Goal: Task Accomplishment & Management: Manage account settings

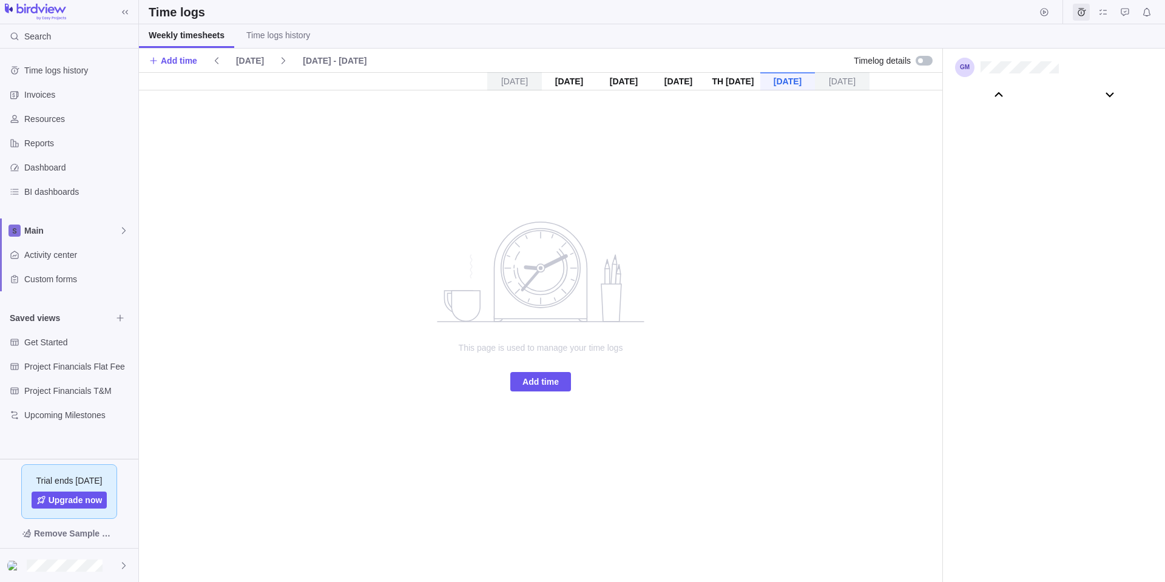
scroll to position [67799, 0]
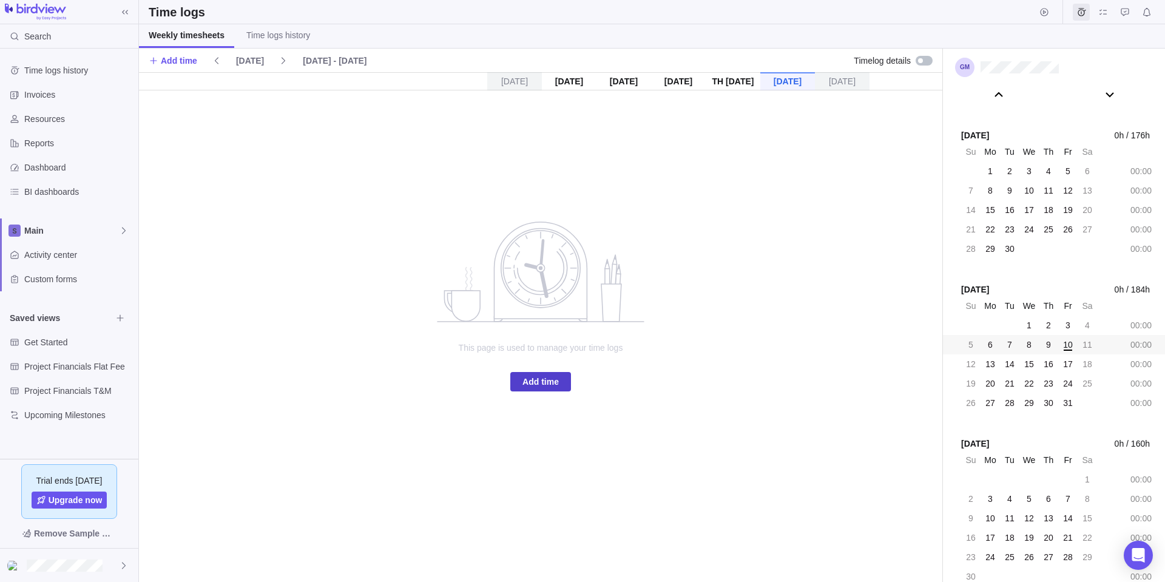
click at [566, 376] on span "Add time" at bounding box center [541, 381] width 61 height 19
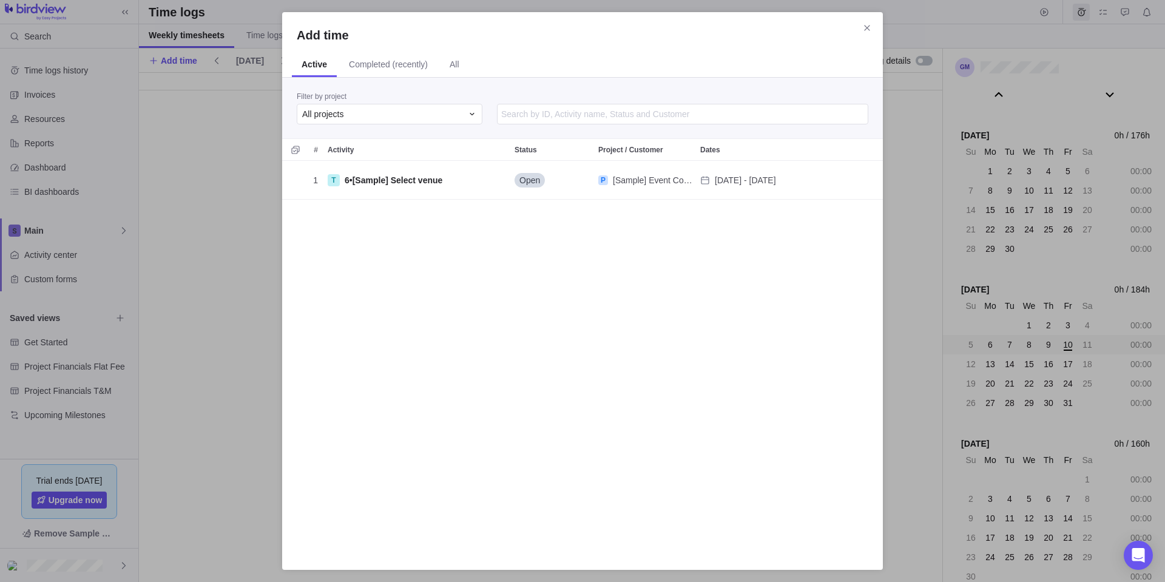
scroll to position [385, 592]
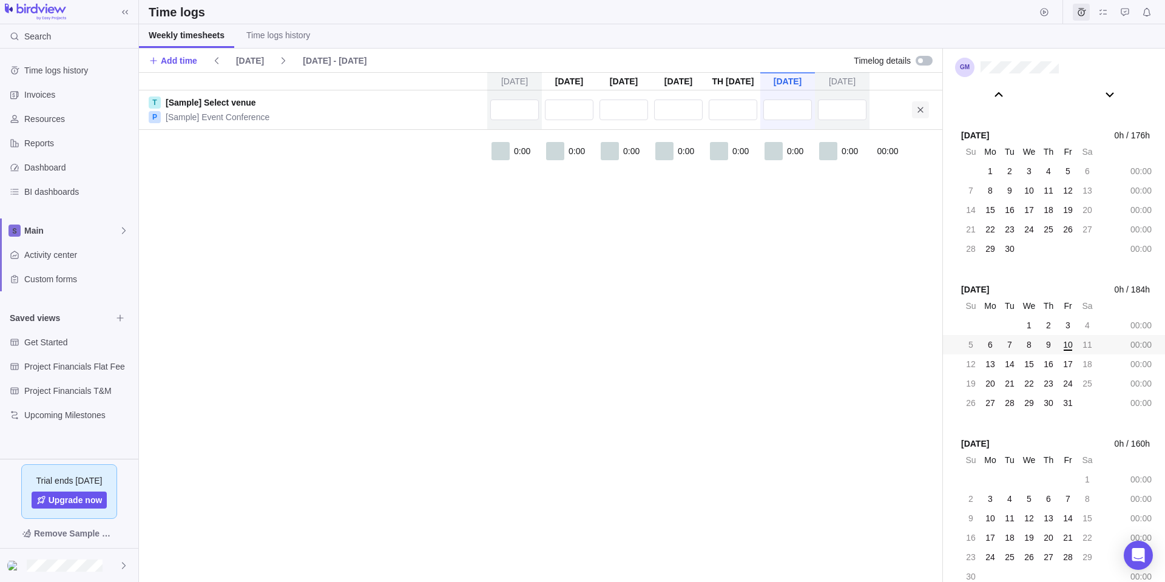
click at [915, 109] on span at bounding box center [920, 109] width 17 height 17
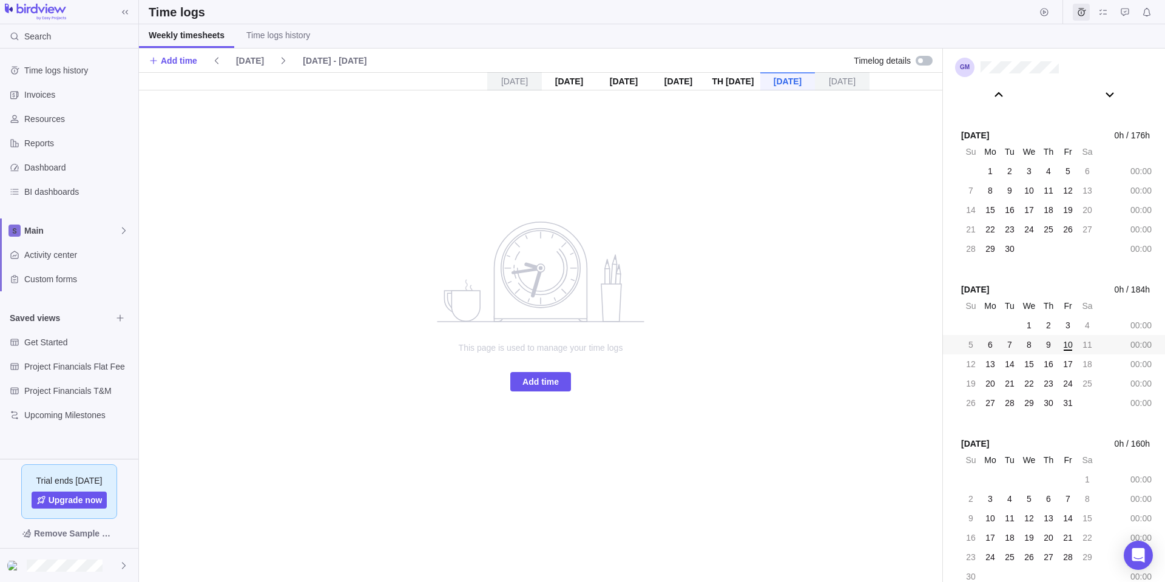
click at [920, 60] on div at bounding box center [920, 60] width 5 height 5
click at [540, 384] on span "Add time" at bounding box center [541, 382] width 36 height 15
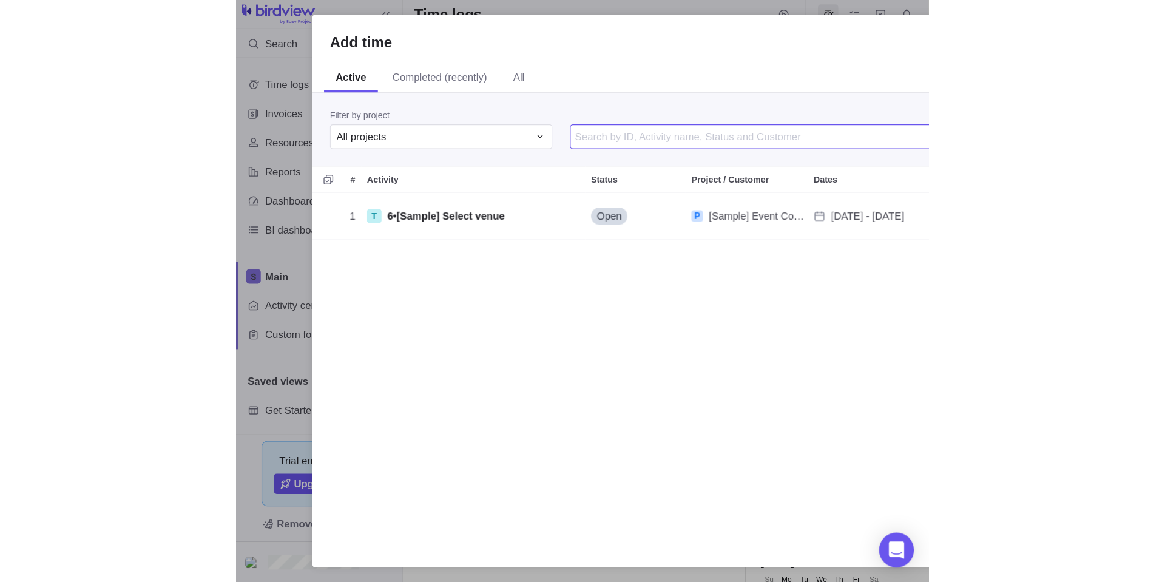
scroll to position [67632, 0]
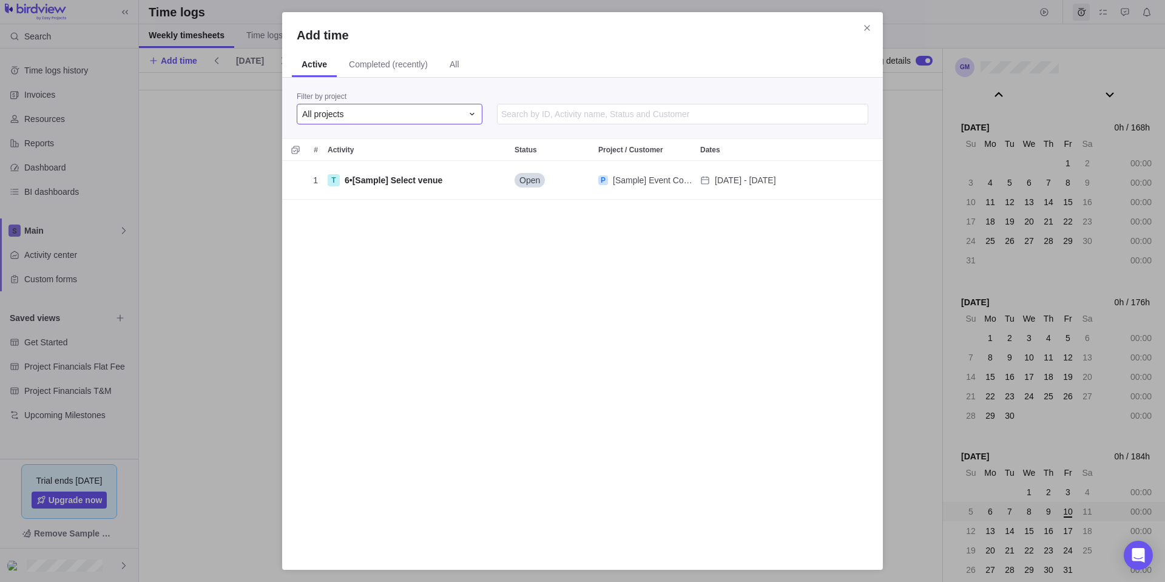
click at [443, 115] on div "All projects" at bounding box center [382, 114] width 160 height 12
click at [393, 63] on span "Completed (recently)" at bounding box center [388, 64] width 79 height 12
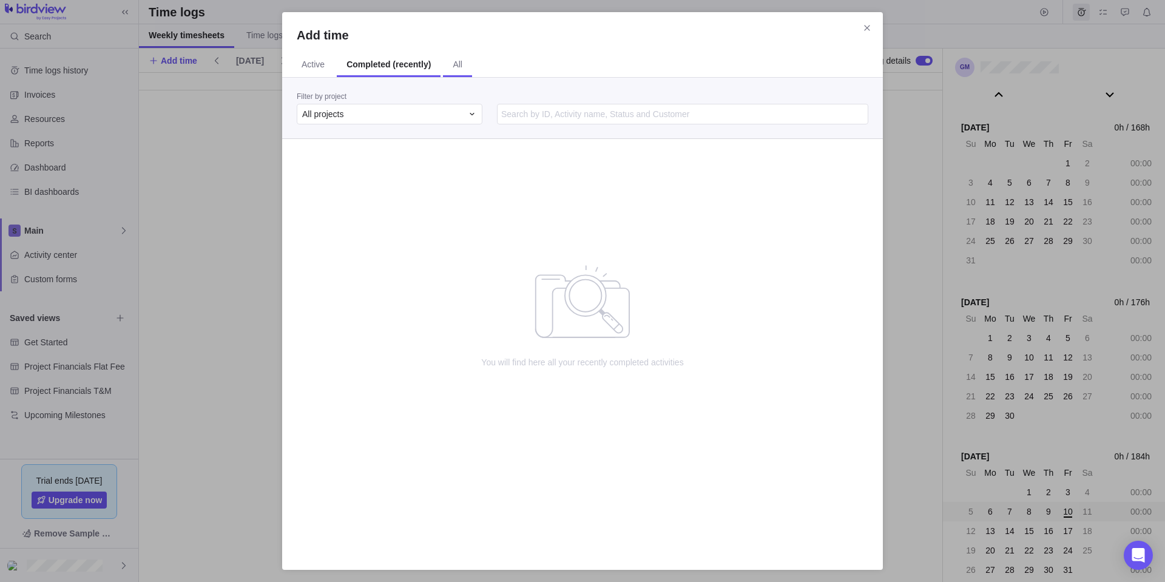
click at [453, 67] on span "All" at bounding box center [458, 64] width 10 height 12
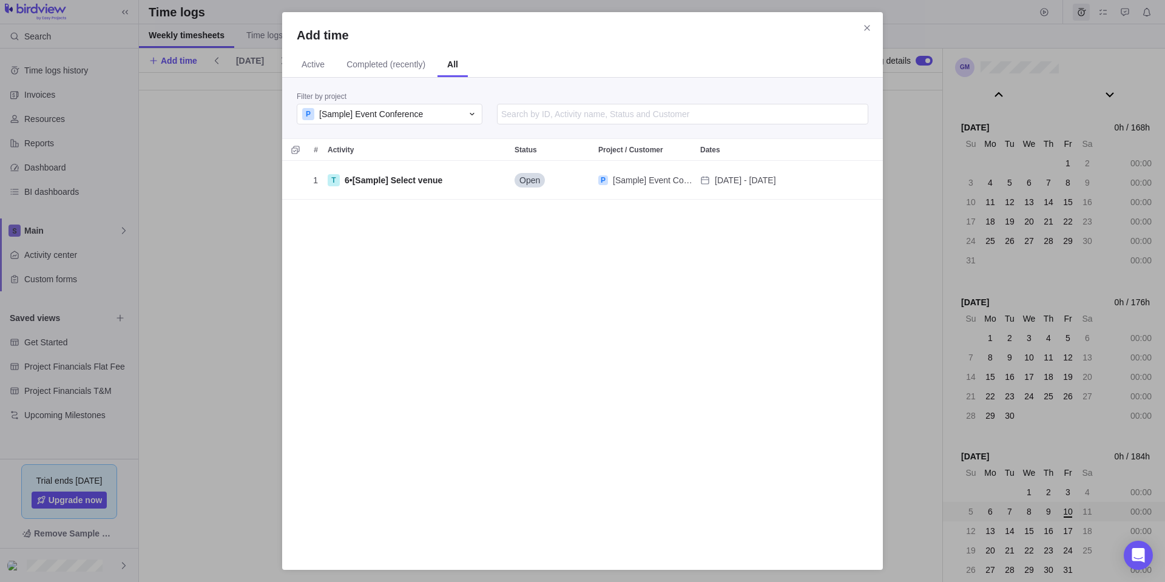
scroll to position [385, 592]
click at [460, 118] on div "P [Sample] Event Conference" at bounding box center [382, 114] width 160 height 12
click at [156, 96] on div "Add time Active Completed (recently) All Filter by project P [Sample] Event Con…" at bounding box center [582, 291] width 1165 height 582
click at [196, 156] on div "Add time Active Completed (recently) All Filter by project P [Sample] Event Con…" at bounding box center [582, 291] width 1165 height 582
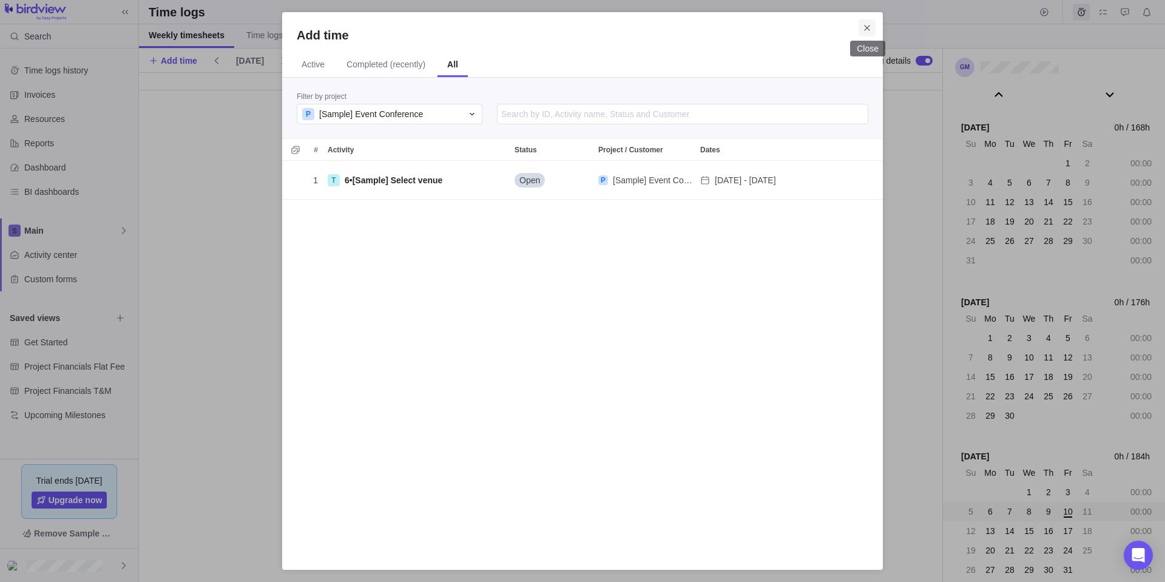
click at [867, 28] on icon "Close" at bounding box center [868, 28] width 10 height 10
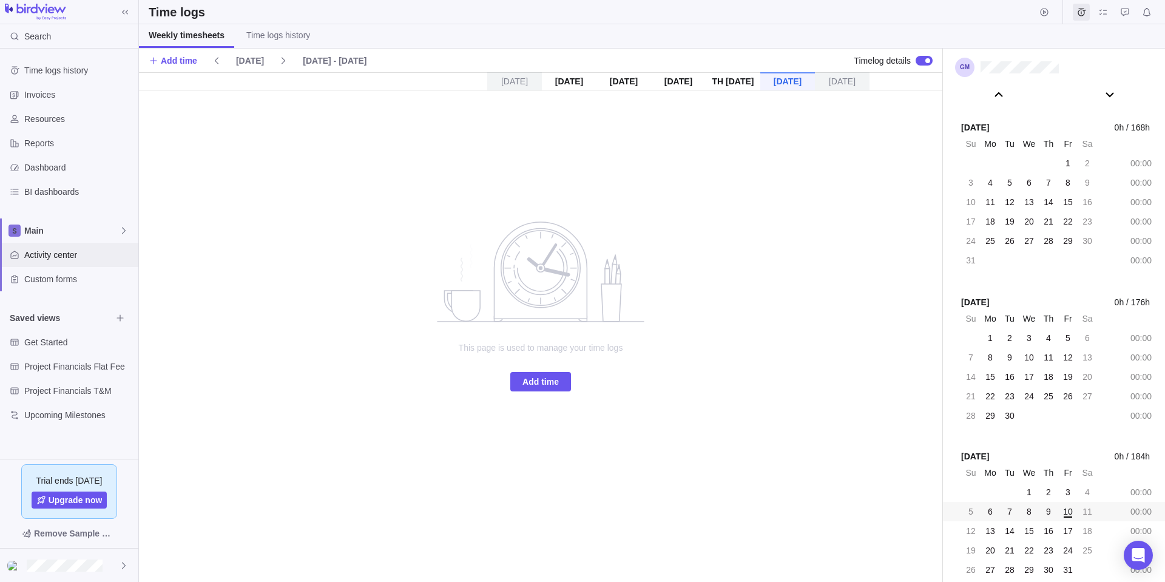
click at [60, 258] on span "Activity center" at bounding box center [78, 255] width 109 height 12
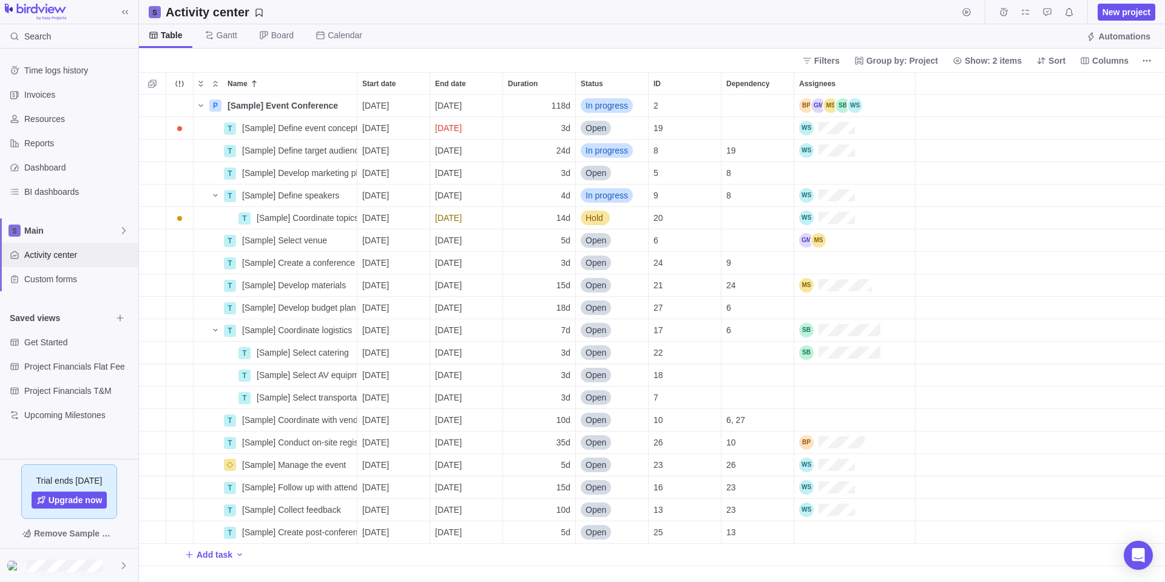
scroll to position [478, 1017]
click at [1123, 15] on span "New project" at bounding box center [1127, 12] width 48 height 12
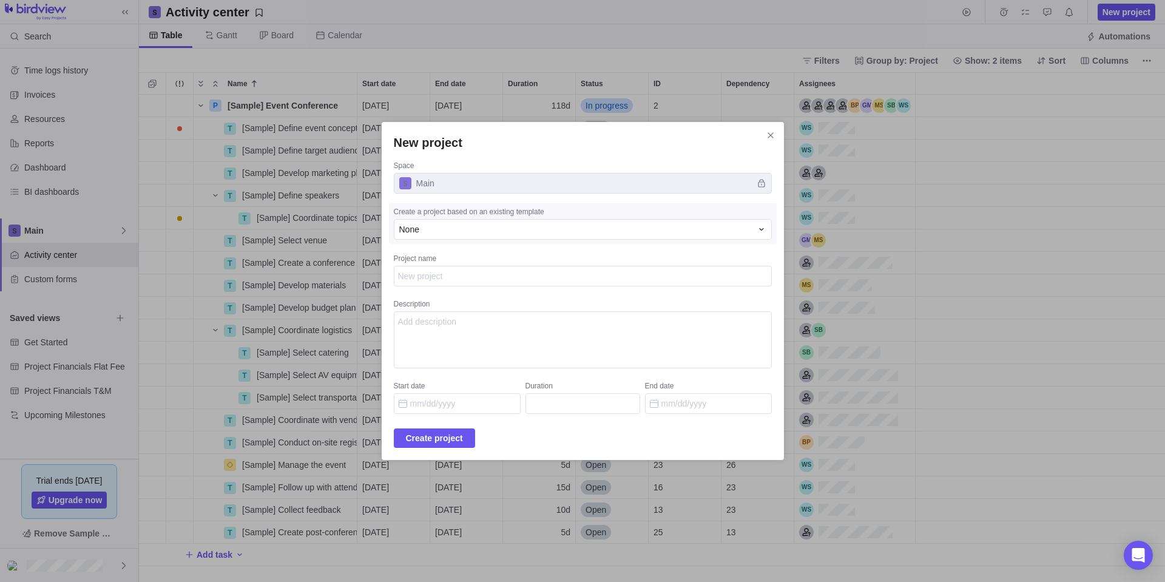
type textarea "x"
click at [764, 137] on span "Close" at bounding box center [770, 135] width 17 height 17
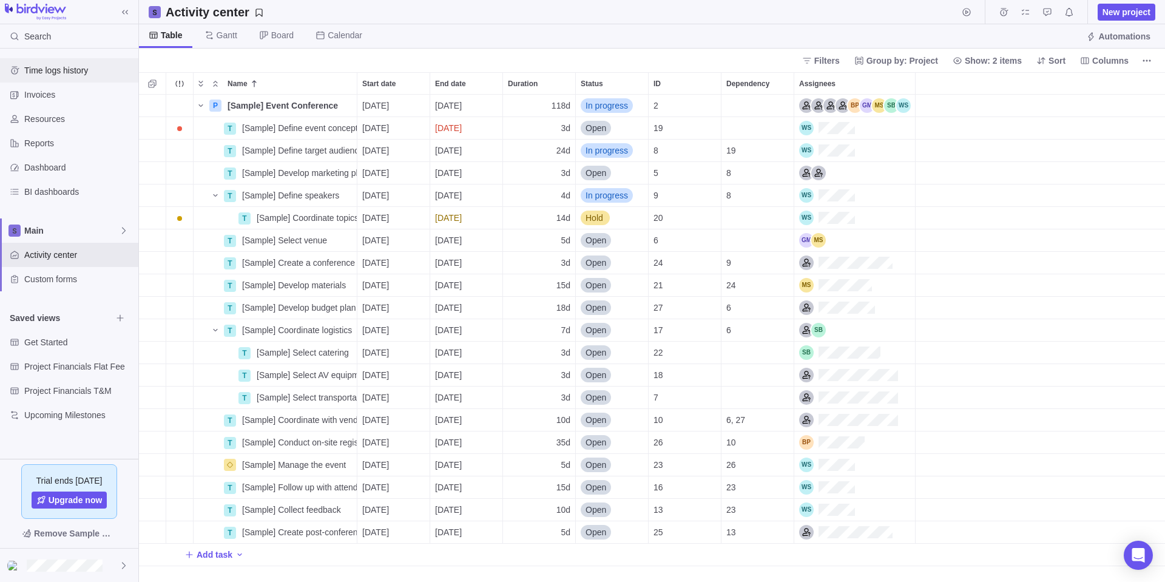
click at [71, 70] on span "Time logs history" at bounding box center [78, 70] width 109 height 12
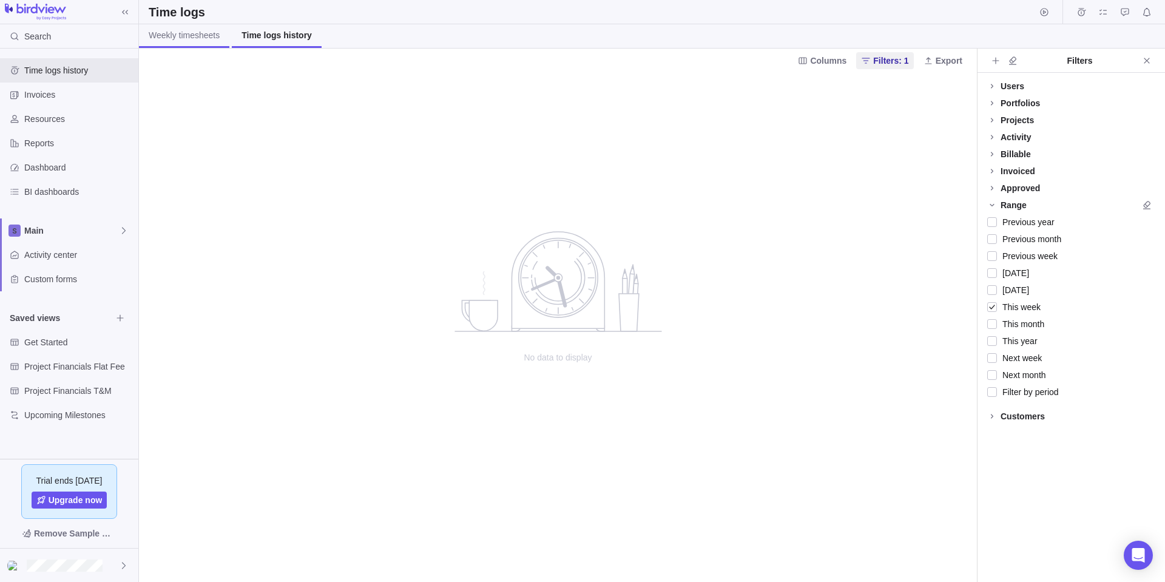
click at [187, 36] on span "Weekly timesheets" at bounding box center [184, 35] width 71 height 12
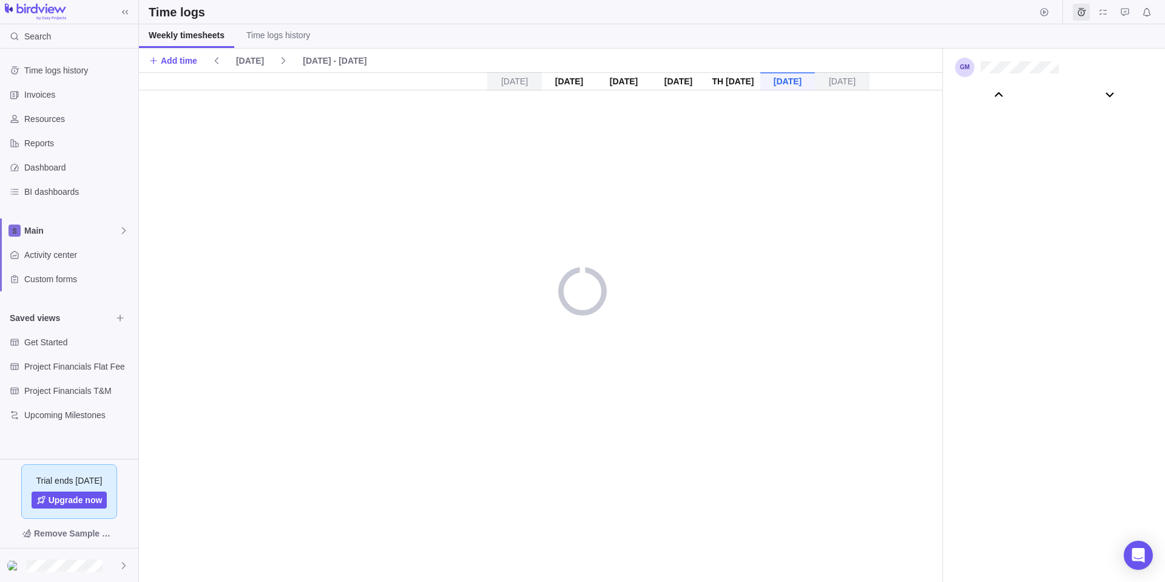
scroll to position [67799, 0]
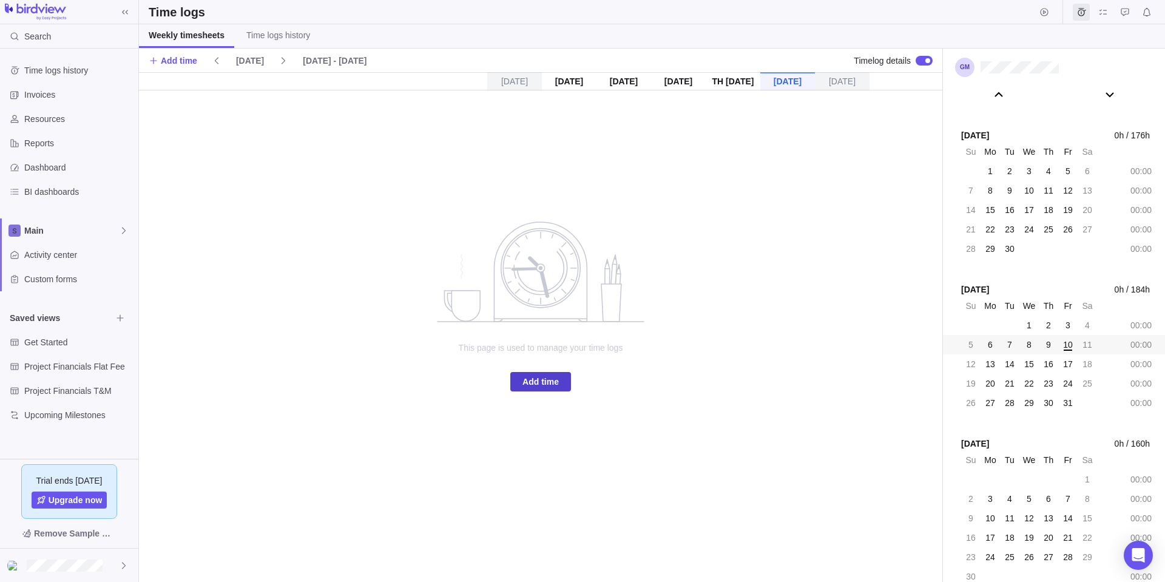
click at [537, 383] on span "Add time" at bounding box center [541, 382] width 36 height 15
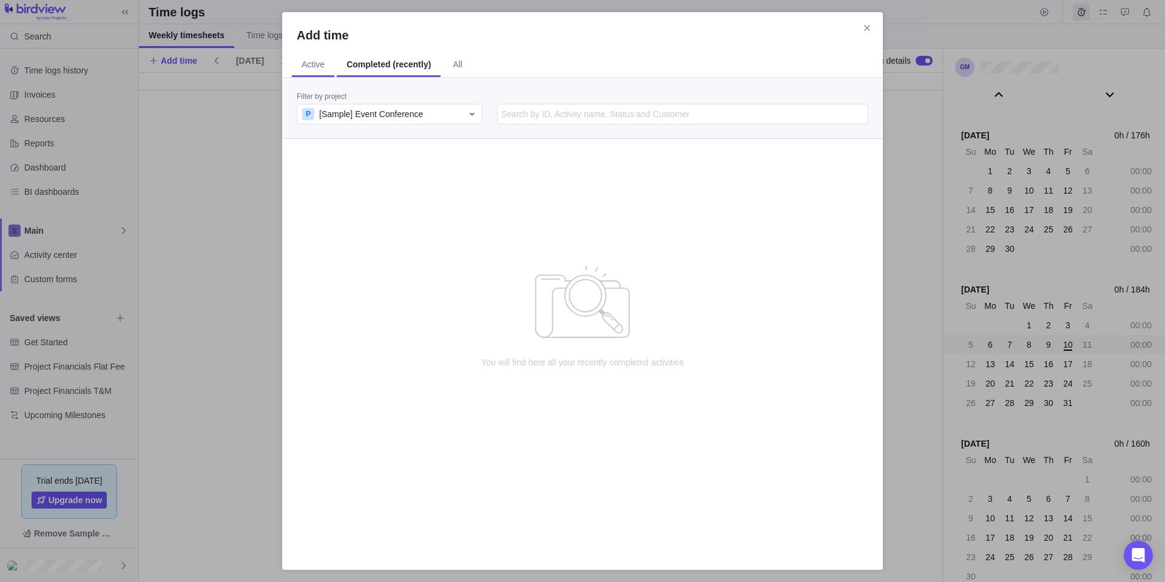
click at [327, 69] on span "Active" at bounding box center [313, 65] width 42 height 24
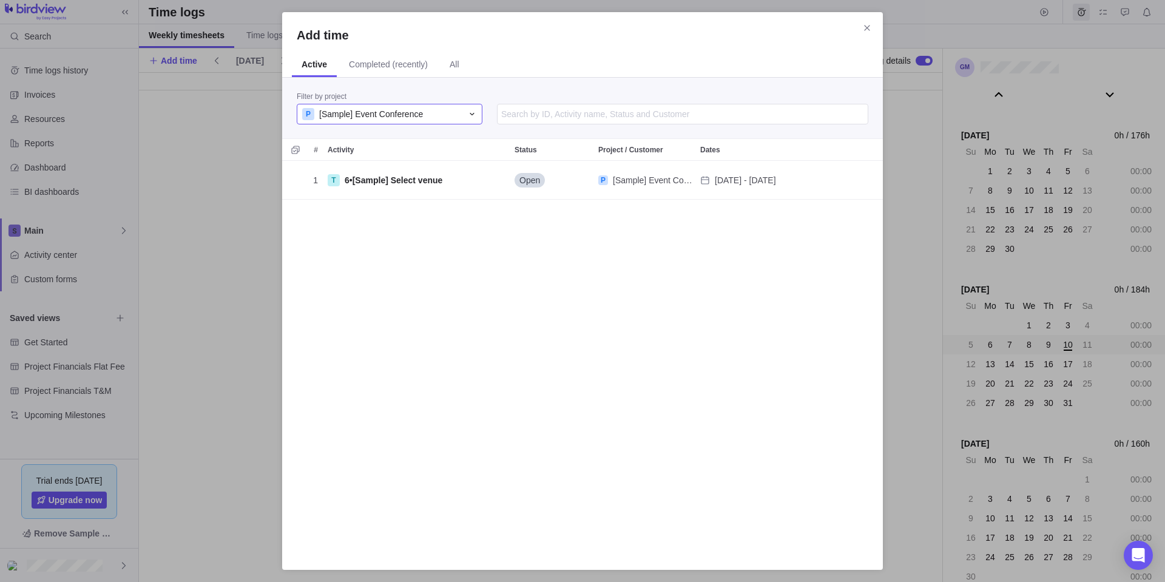
scroll to position [385, 592]
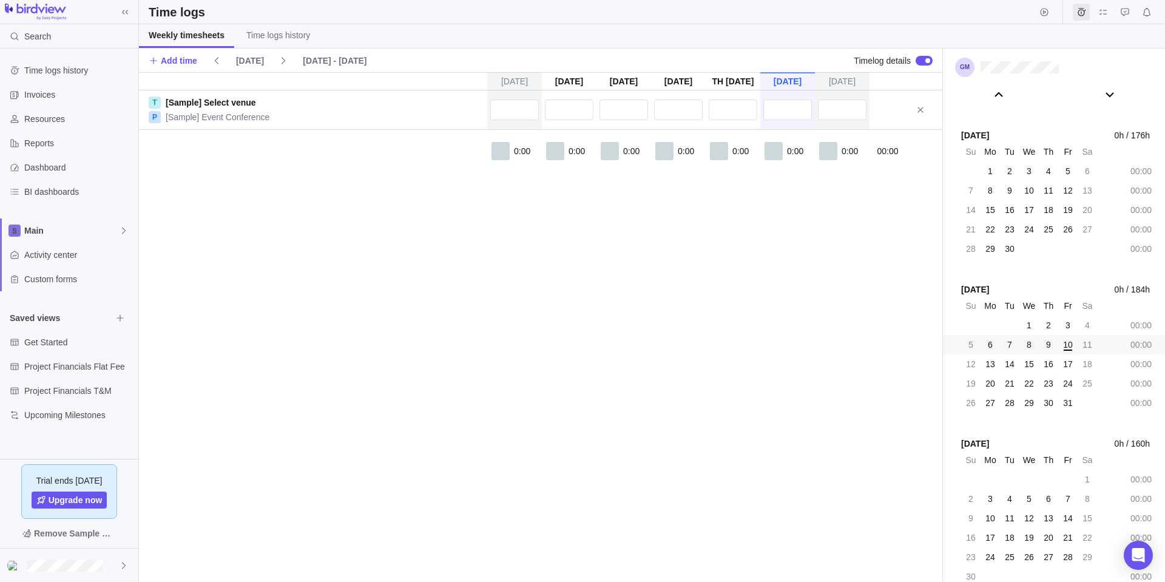
click at [921, 63] on div at bounding box center [924, 61] width 17 height 10
click at [921, 63] on div at bounding box center [920, 60] width 5 height 5
click at [921, 63] on div at bounding box center [924, 61] width 17 height 10
click at [921, 63] on div at bounding box center [920, 60] width 5 height 5
click at [697, 122] on div at bounding box center [678, 109] width 55 height 39
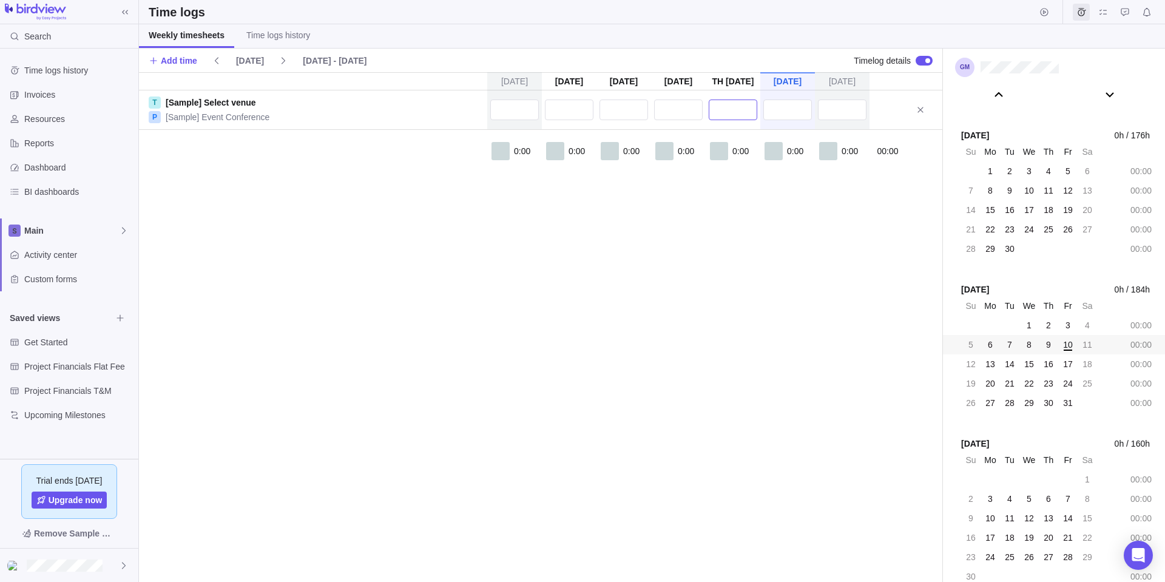
click at [716, 117] on input "text" at bounding box center [733, 110] width 49 height 21
click at [520, 81] on div "[DATE] [DATE] [DATE] [DATE] [DATE] [DATE] [DATE] T [Sample] Select venue P [Sam…" at bounding box center [541, 327] width 804 height 510
click at [514, 112] on input "text" at bounding box center [514, 110] width 49 height 21
click at [760, 103] on div "[DATE] [DATE] [DATE] [DATE] [DATE] [DATE] [DATE] T [Sample] Select venue P [Sam…" at bounding box center [541, 327] width 804 height 510
click at [772, 106] on input "text" at bounding box center [788, 110] width 49 height 21
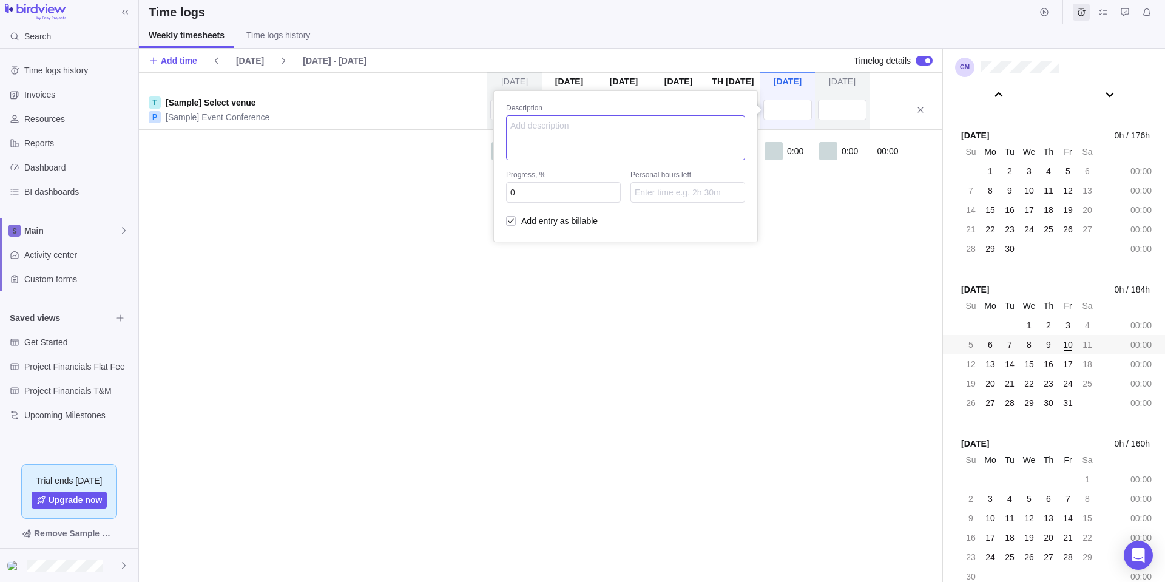
click at [546, 144] on textarea at bounding box center [625, 137] width 239 height 45
paste textarea "Reviewed event details and updated task notes"
type textarea "Reviewed event details and updated task notes"
click at [554, 195] on input "0" at bounding box center [563, 192] width 115 height 21
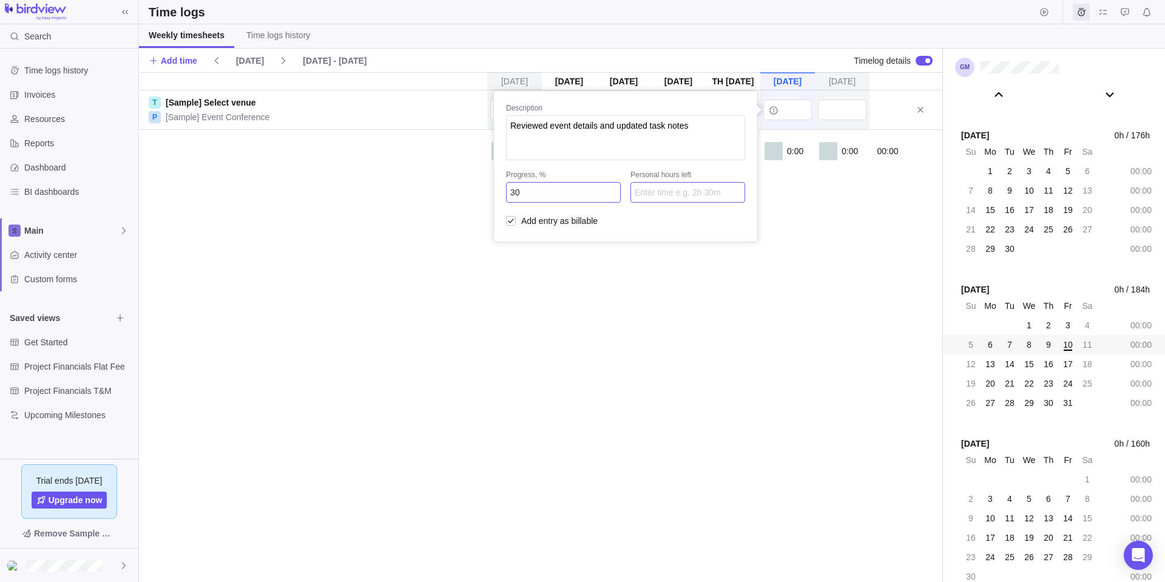
type input "30"
click at [672, 200] on input "Personal hours left" at bounding box center [688, 192] width 115 height 21
type input "2"
type input "2h 30m"
click at [824, 204] on div "[DATE] [DATE] [DATE] [DATE] [DATE] [DATE] [DATE] T [Sample] Select venue P [Sam…" at bounding box center [541, 327] width 804 height 510
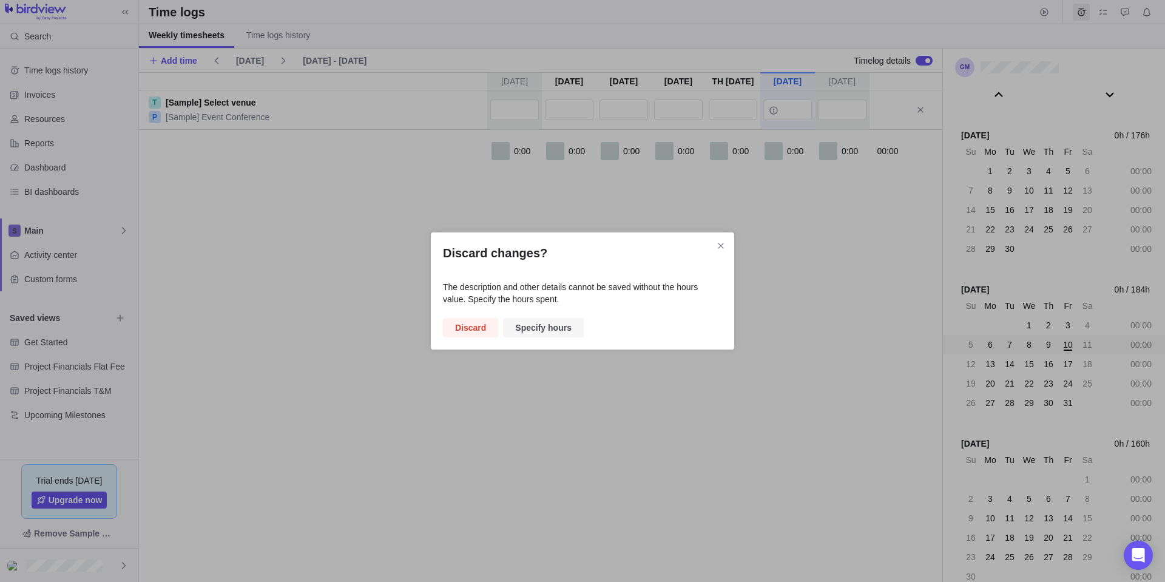
click at [568, 327] on span "Specify hours" at bounding box center [543, 327] width 81 height 19
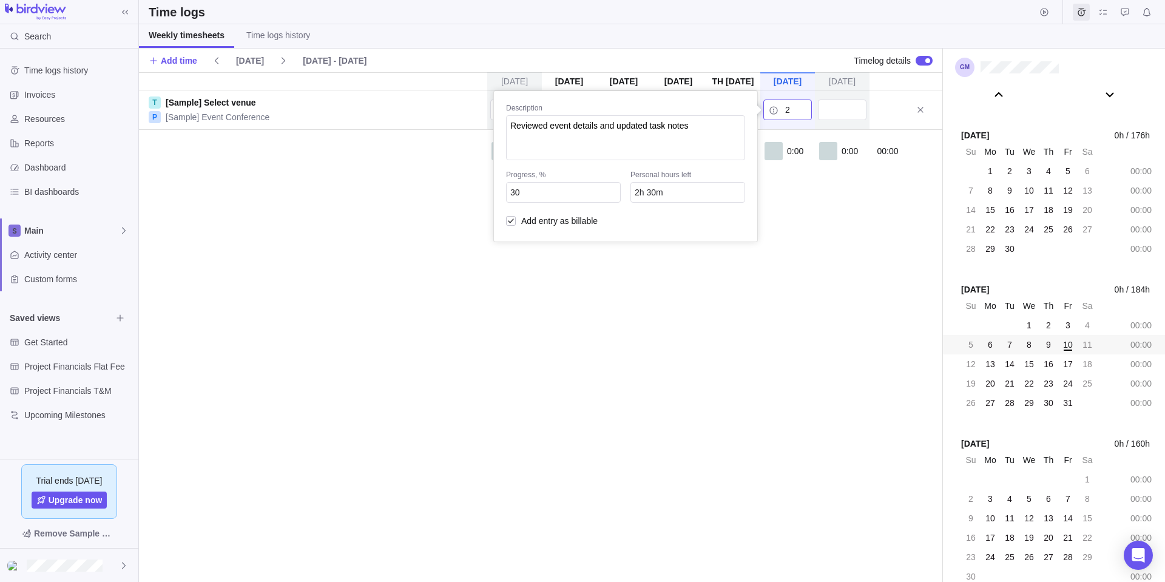
type input "2:00"
click at [801, 245] on div "[DATE] [DATE] [DATE] [DATE] [DATE] [DATE] [DATE] T [Sample] Select venue P [Sam…" at bounding box center [541, 327] width 804 height 510
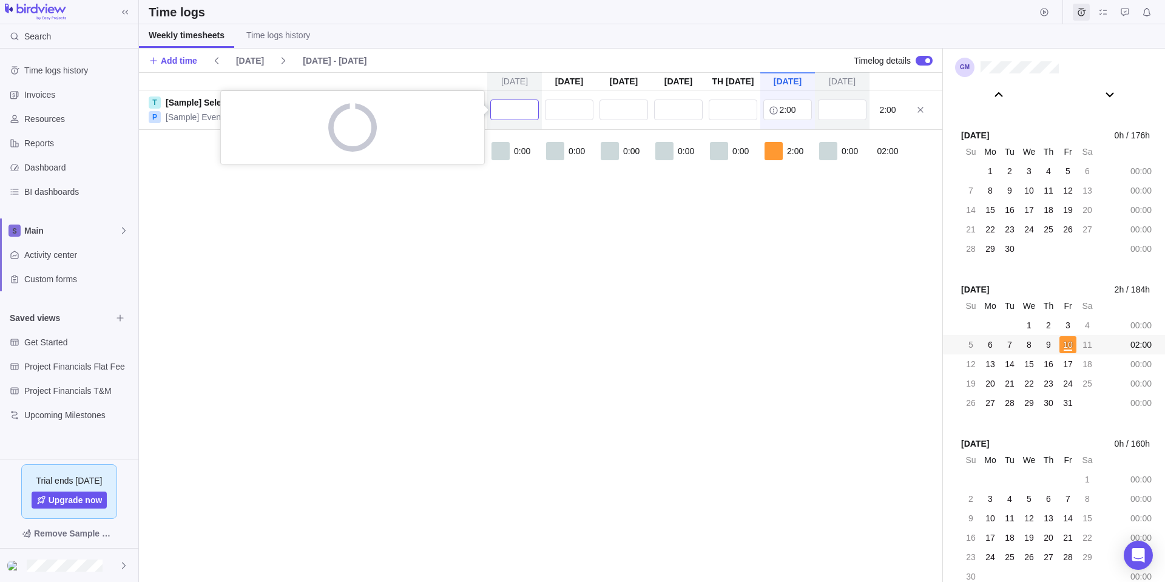
click at [516, 110] on input "text" at bounding box center [514, 110] width 49 height 21
click at [187, 98] on div "[DATE] [DATE] [DATE] [DATE] [DATE] [DATE] [DATE] T [Sample] Select venue P [Sam…" at bounding box center [541, 327] width 804 height 510
click at [188, 117] on link "[Sample] Event Conference" at bounding box center [218, 117] width 104 height 12
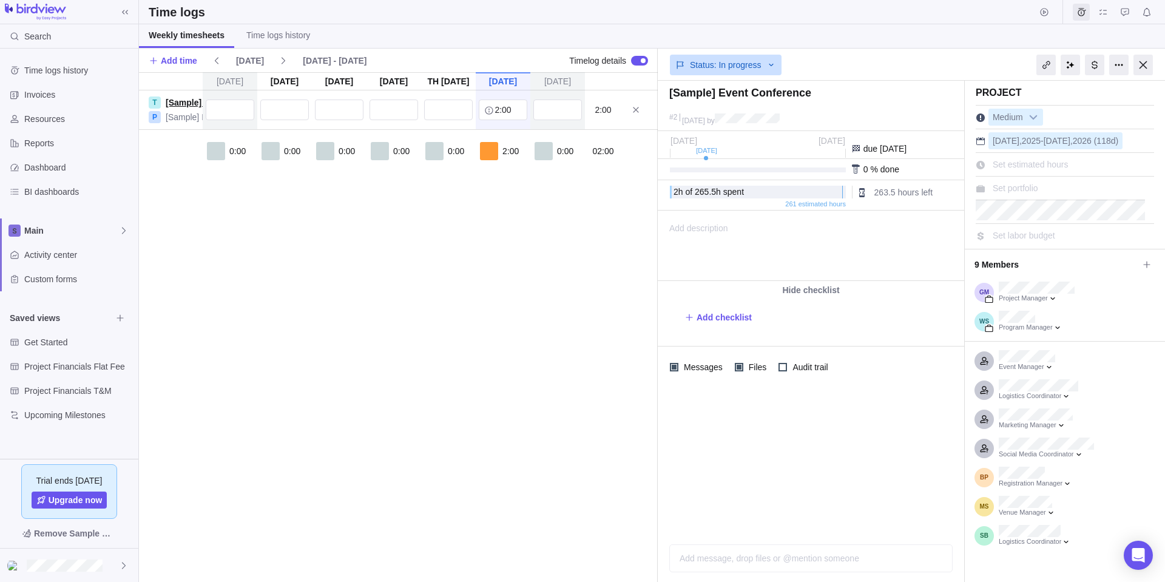
click at [188, 98] on link "[Sample] Select venue" at bounding box center [211, 103] width 90 height 12
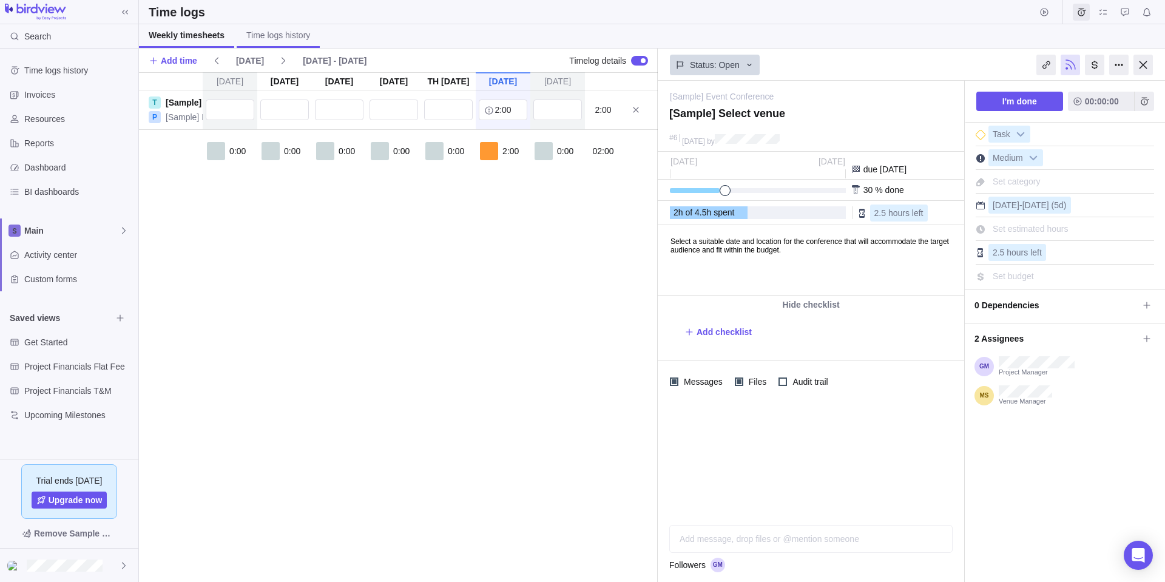
click at [283, 39] on span "Time logs history" at bounding box center [278, 35] width 64 height 12
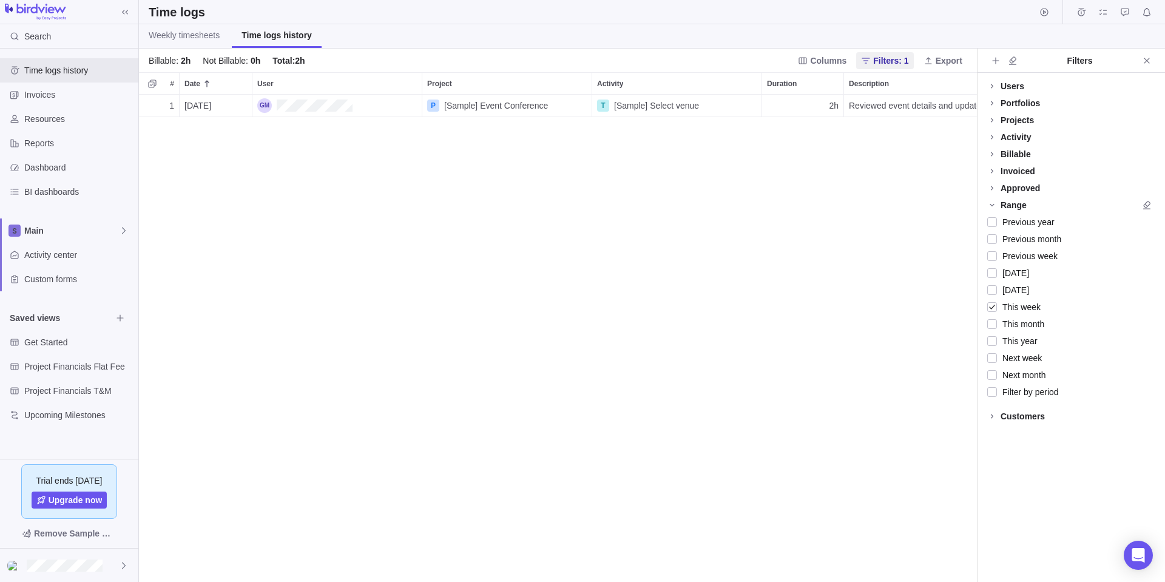
scroll to position [478, 829]
click at [195, 38] on span "Weekly timesheets" at bounding box center [184, 35] width 71 height 12
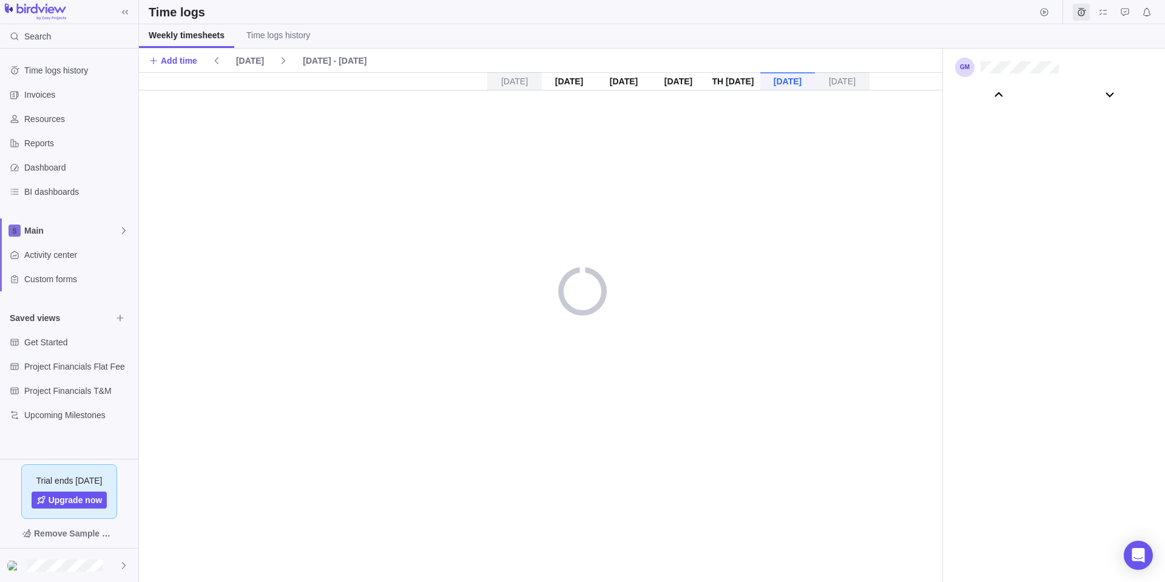
scroll to position [67799, 0]
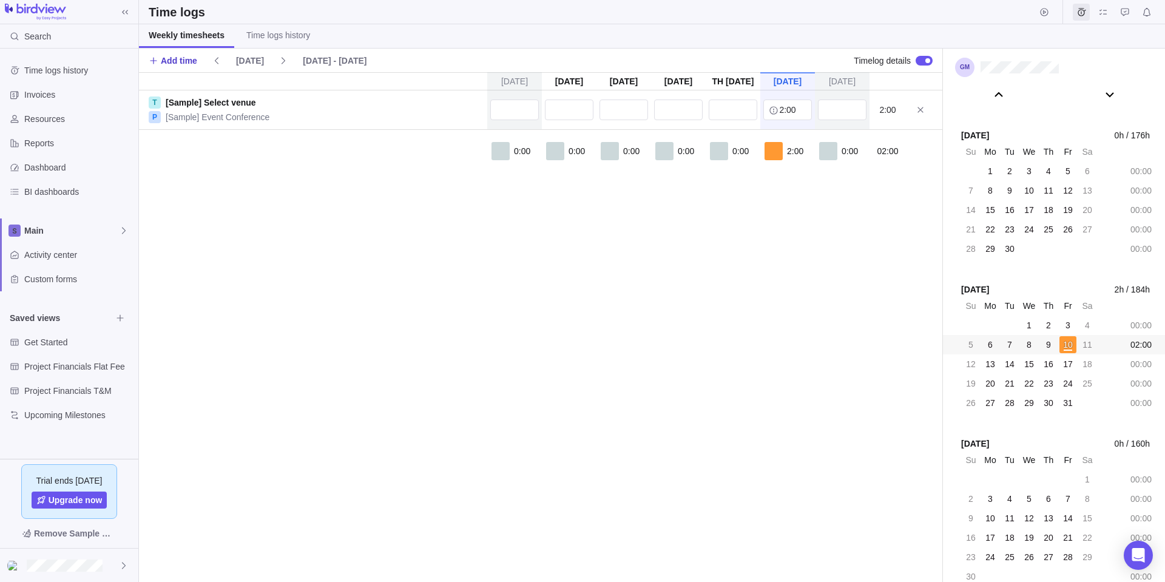
click at [188, 63] on span "Add time" at bounding box center [179, 61] width 36 height 12
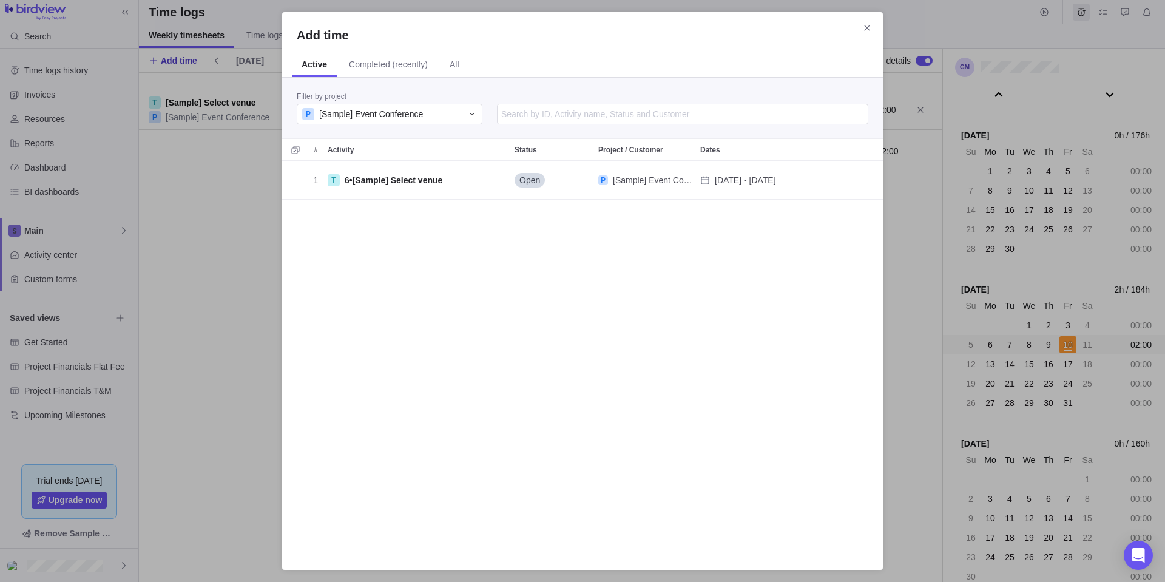
scroll to position [385, 592]
click at [256, 193] on div "Add time Active Completed (recently) All Filter by project P [Sample] Event Con…" at bounding box center [582, 291] width 1165 height 582
click at [867, 30] on icon "Close" at bounding box center [868, 28] width 10 height 10
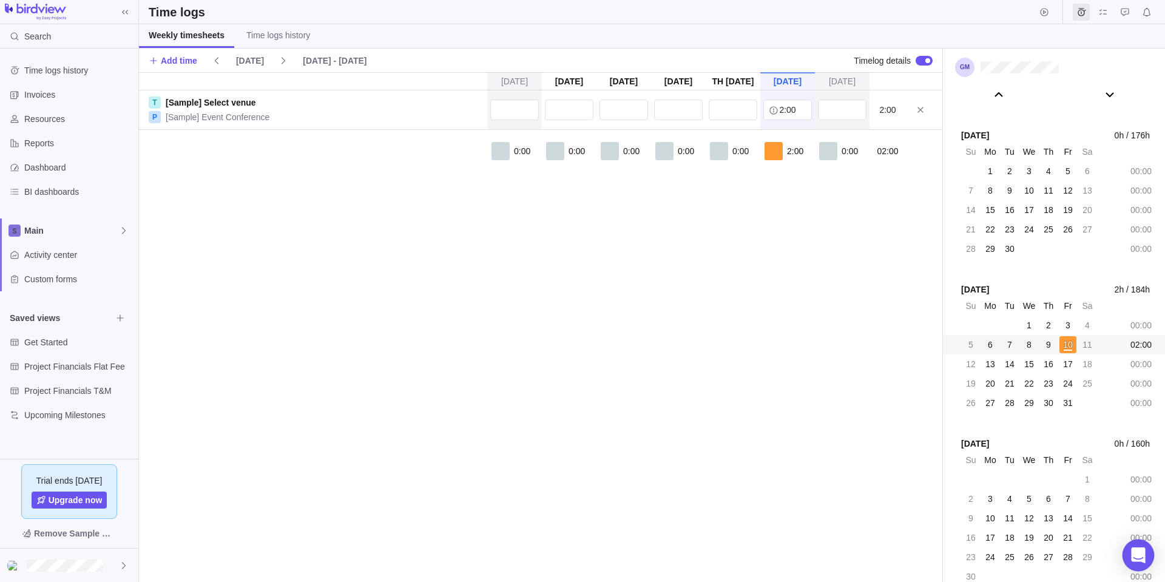
click at [1148, 552] on div "Open Intercom Messenger" at bounding box center [1139, 556] width 32 height 32
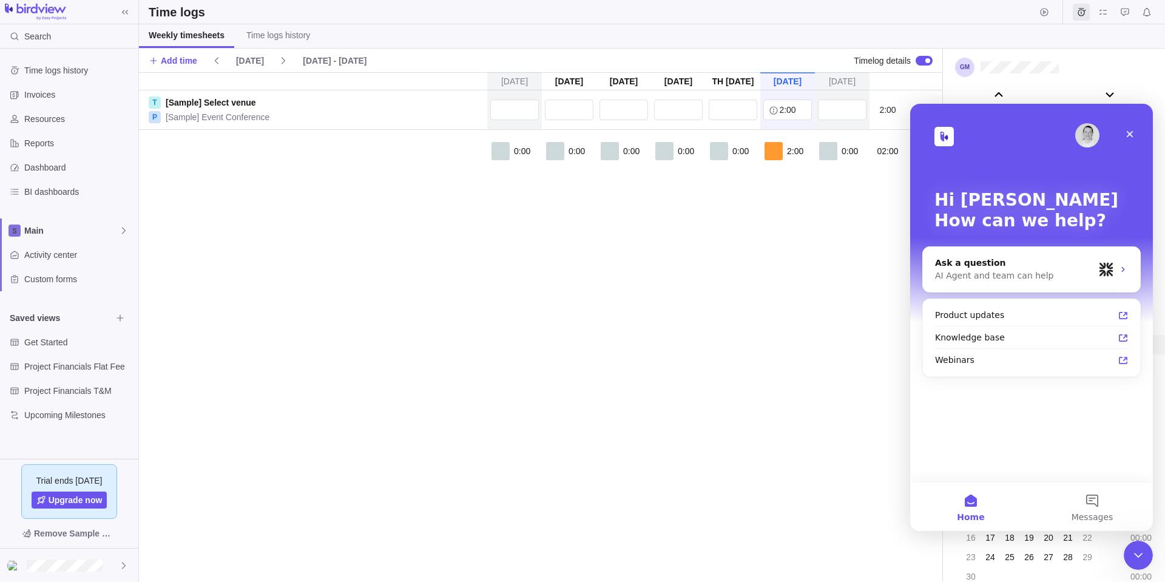
scroll to position [0, 0]
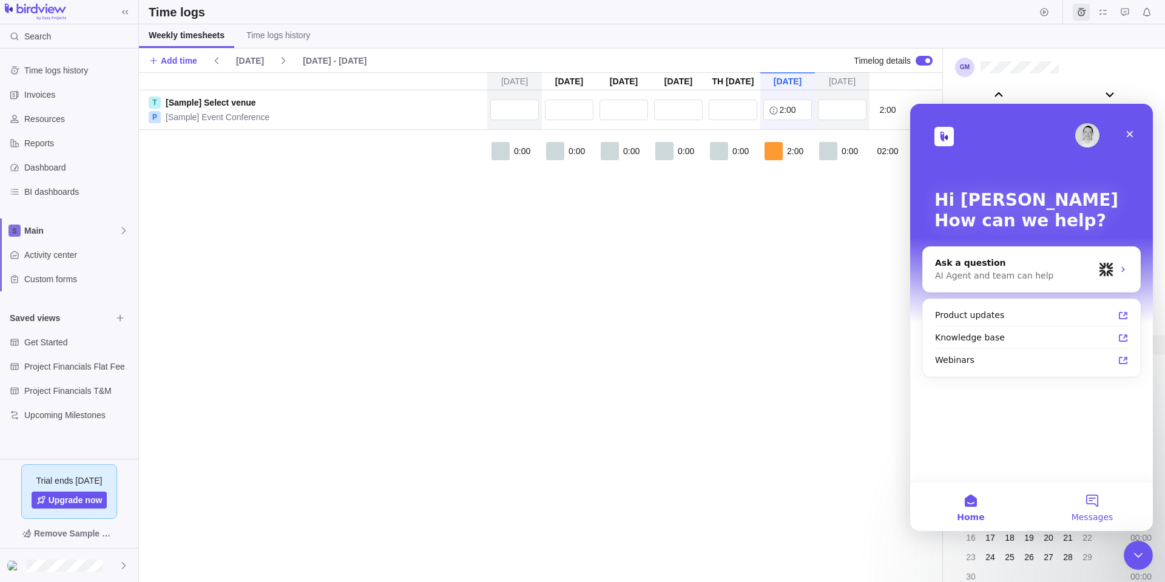
click at [1096, 511] on button "Messages" at bounding box center [1092, 507] width 121 height 49
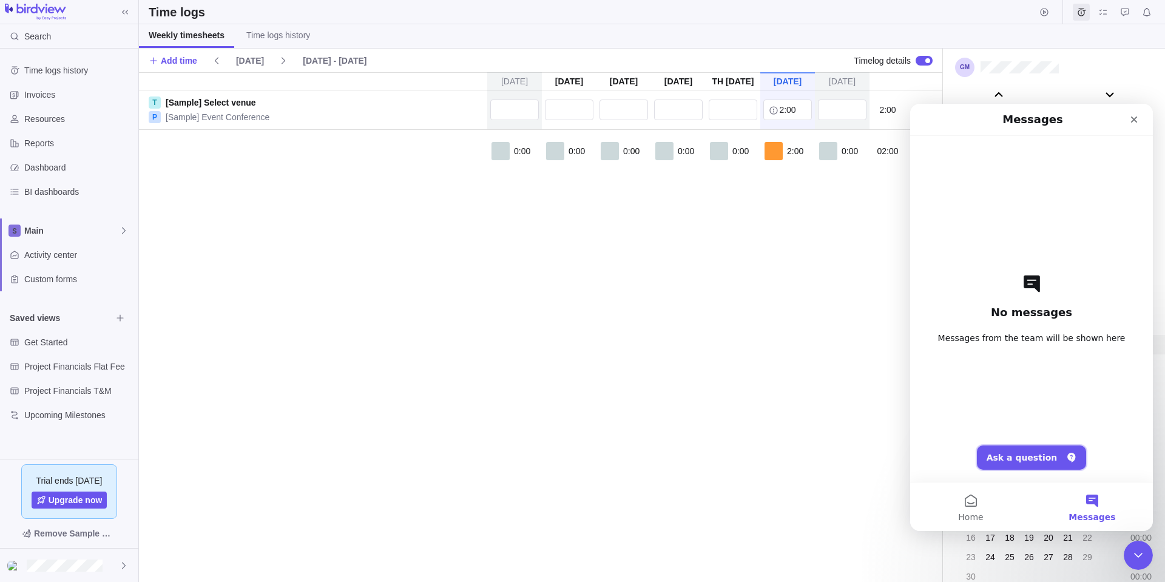
click at [1045, 452] on button "Ask a question" at bounding box center [1032, 458] width 110 height 24
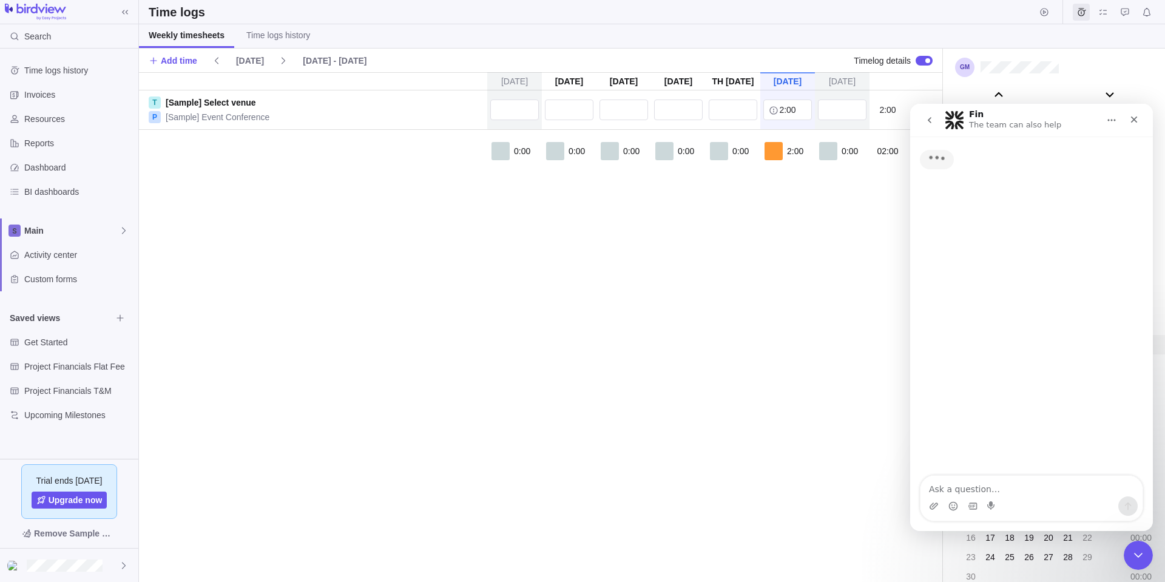
click at [971, 487] on textarea "Ask a question…" at bounding box center [1032, 486] width 222 height 21
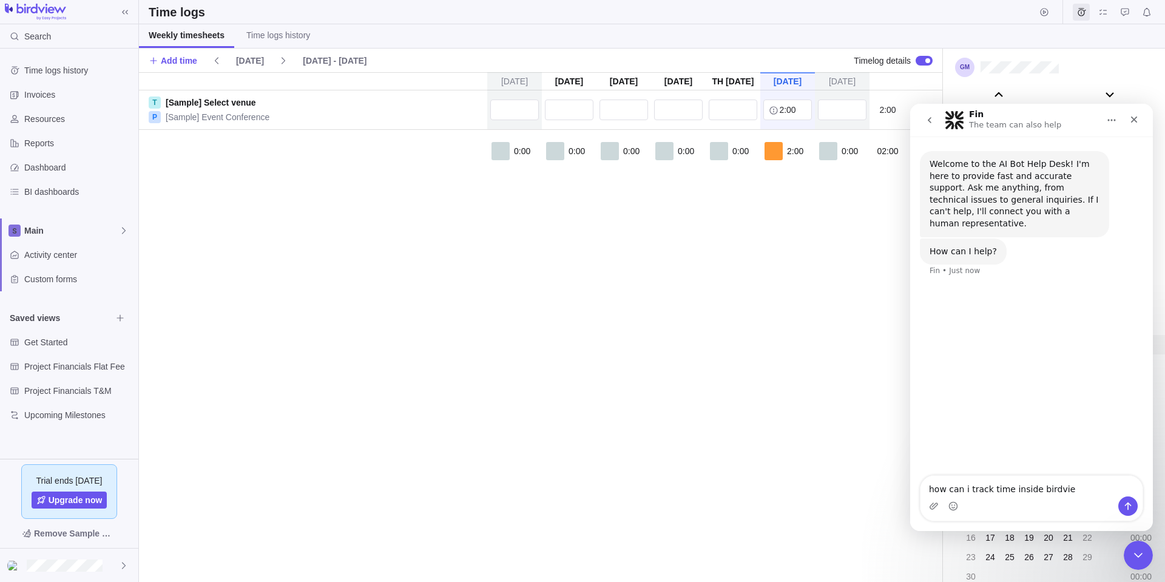
type textarea "how can i track time inside [GEOGRAPHIC_DATA]"
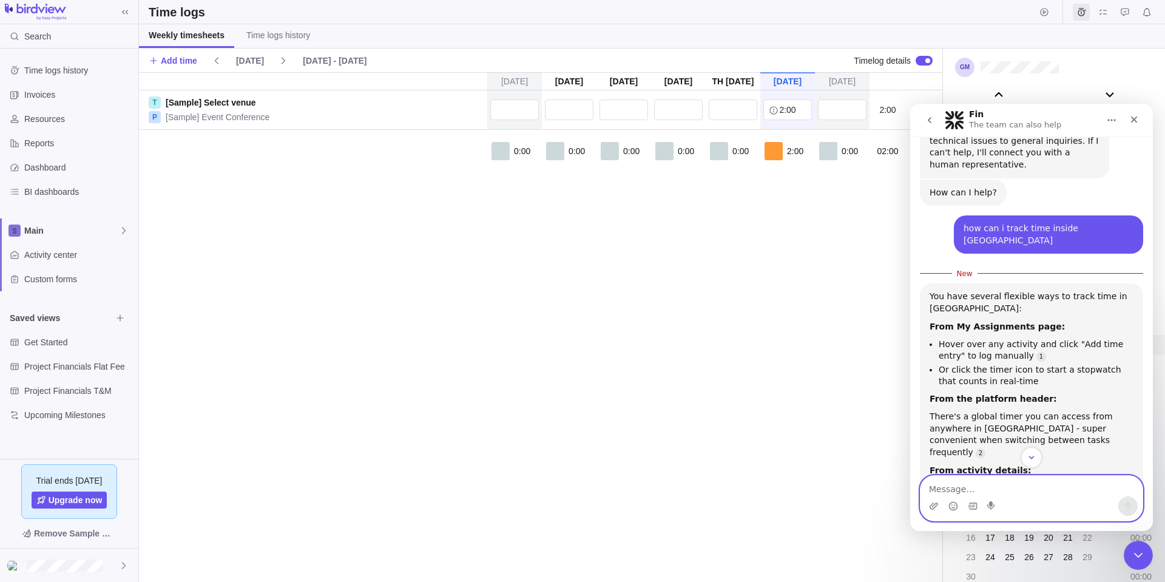
scroll to position [28, 0]
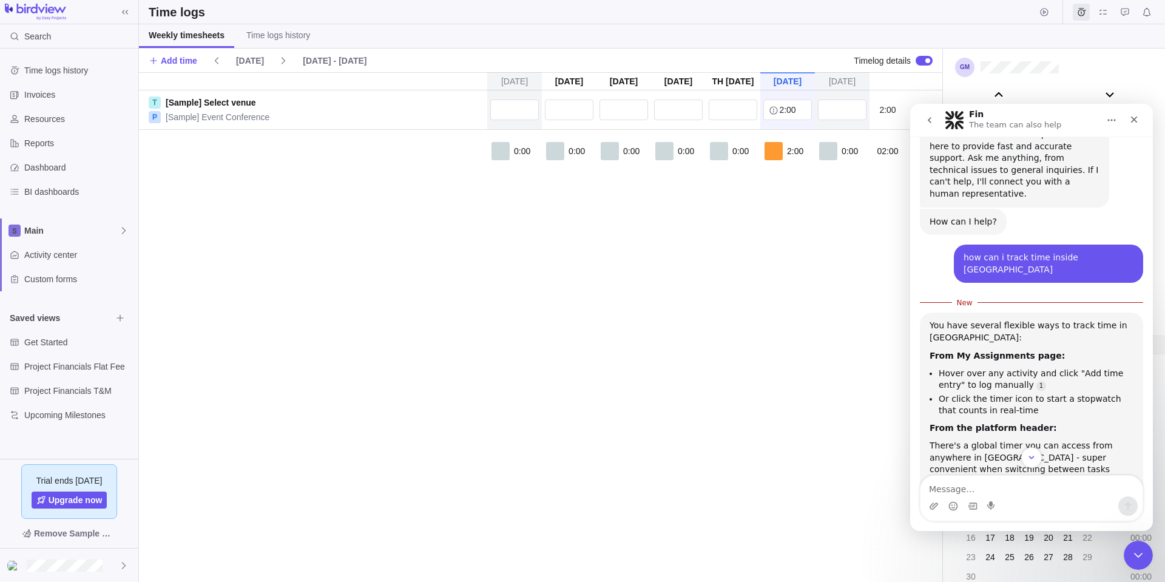
drag, startPoint x: 48, startPoint y: 12, endPoint x: 101, endPoint y: 4, distance: 53.9
click at [50, 12] on img at bounding box center [35, 12] width 61 height 17
click at [129, 11] on icon at bounding box center [125, 12] width 10 height 10
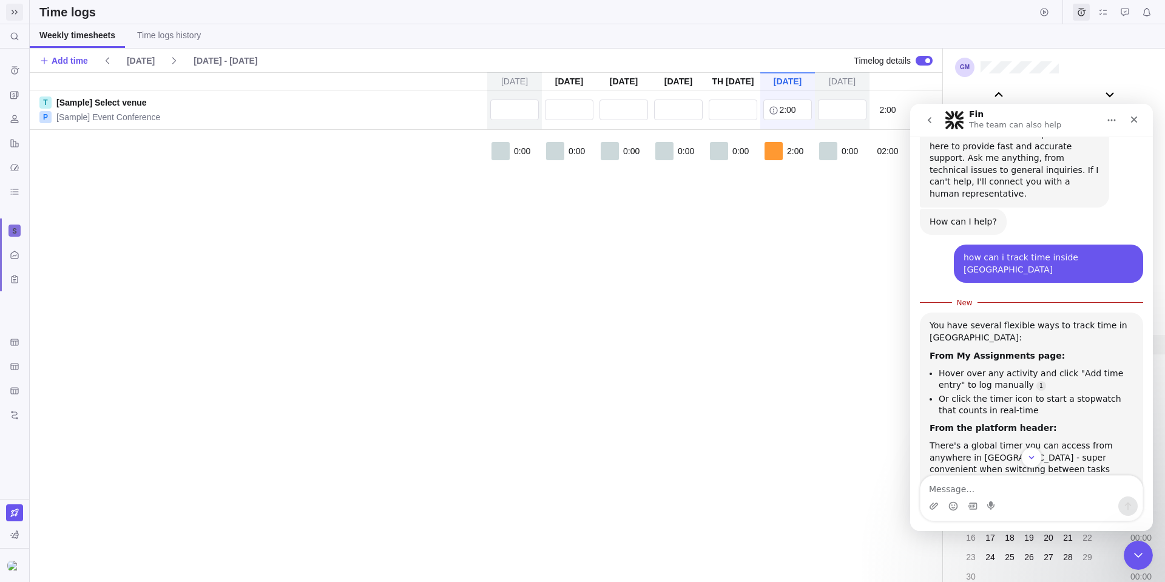
click at [11, 15] on icon at bounding box center [15, 12] width 10 height 10
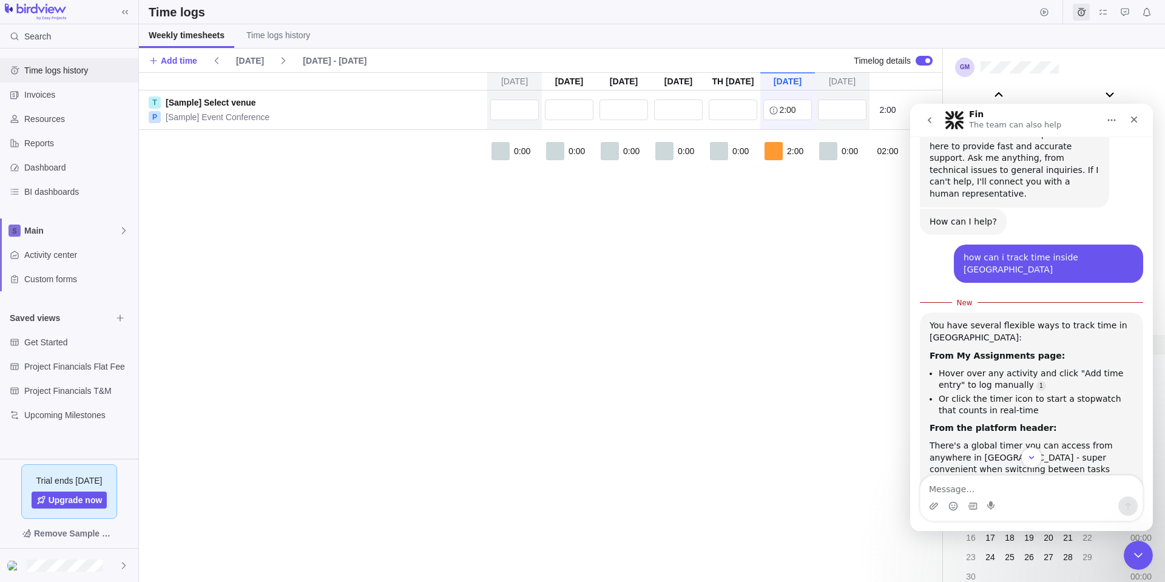
click at [60, 58] on div "Time logs history" at bounding box center [69, 70] width 138 height 24
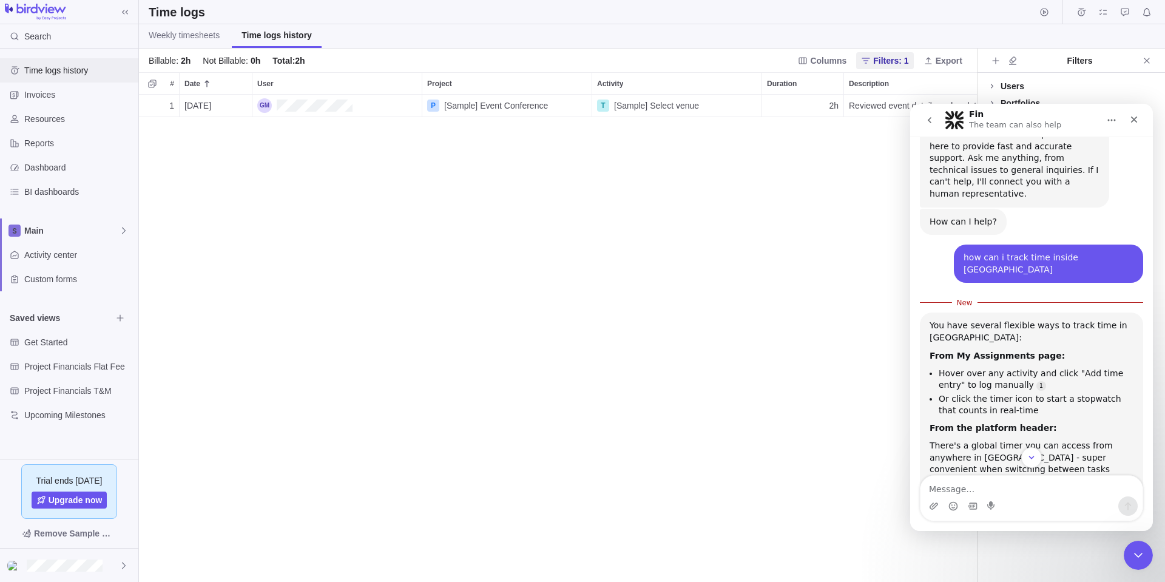
scroll to position [478, 829]
click at [1139, 118] on icon "Close" at bounding box center [1135, 120] width 10 height 10
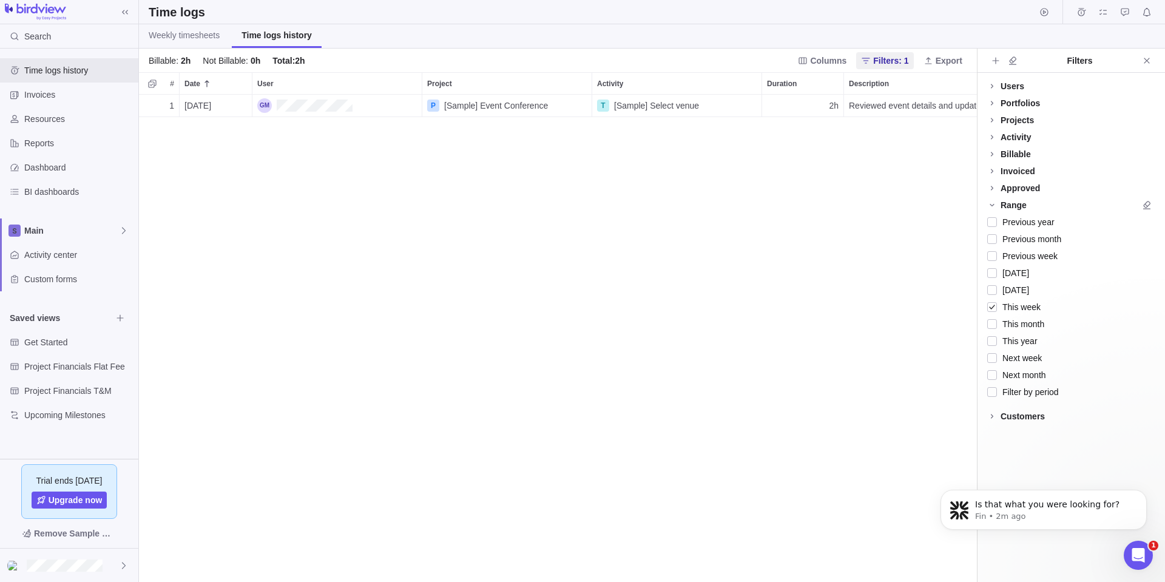
scroll to position [167, 0]
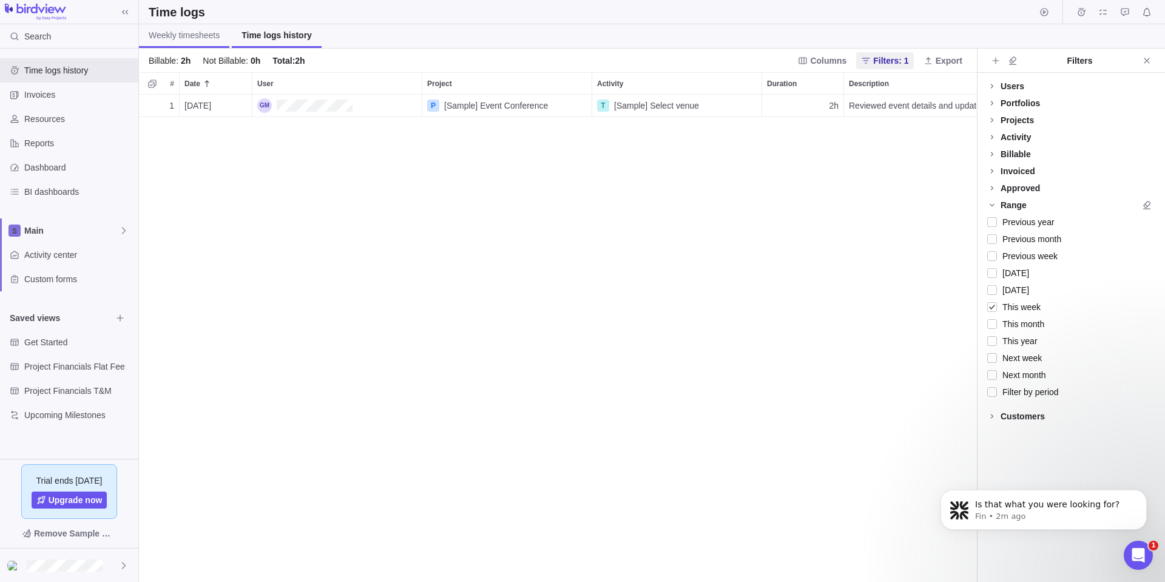
click at [206, 32] on span "Weekly timesheets" at bounding box center [184, 35] width 71 height 12
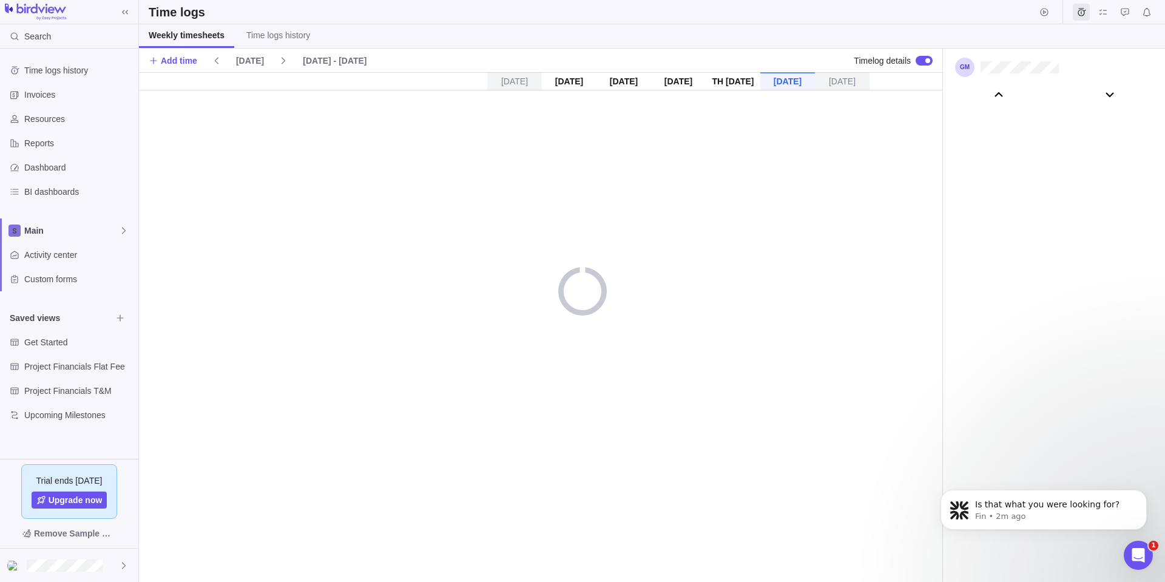
scroll to position [67799, 0]
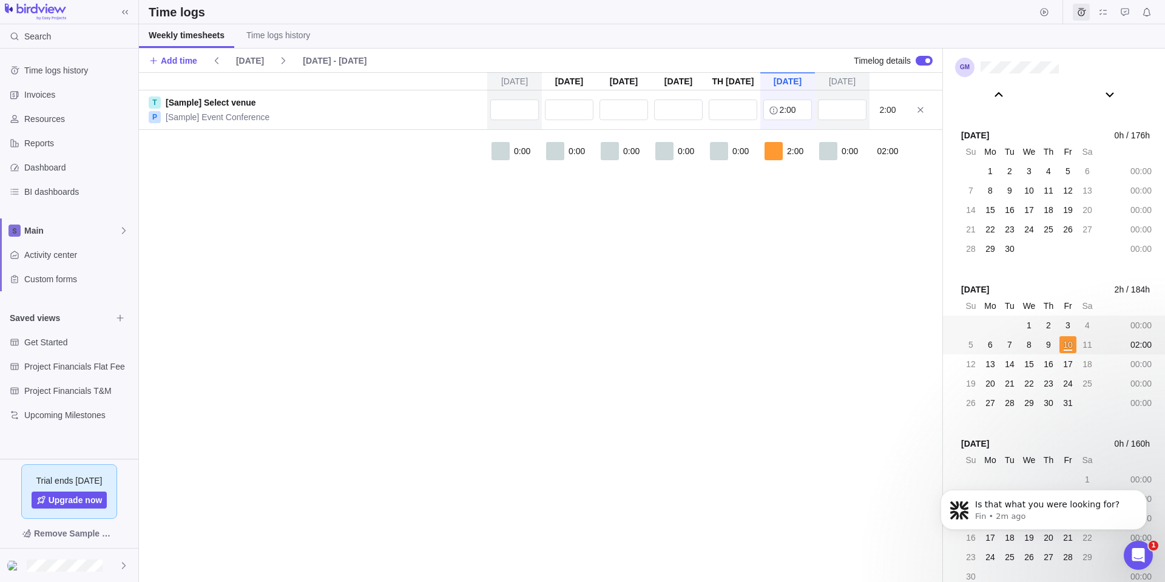
click at [1030, 322] on span "1" at bounding box center [1029, 325] width 5 height 12
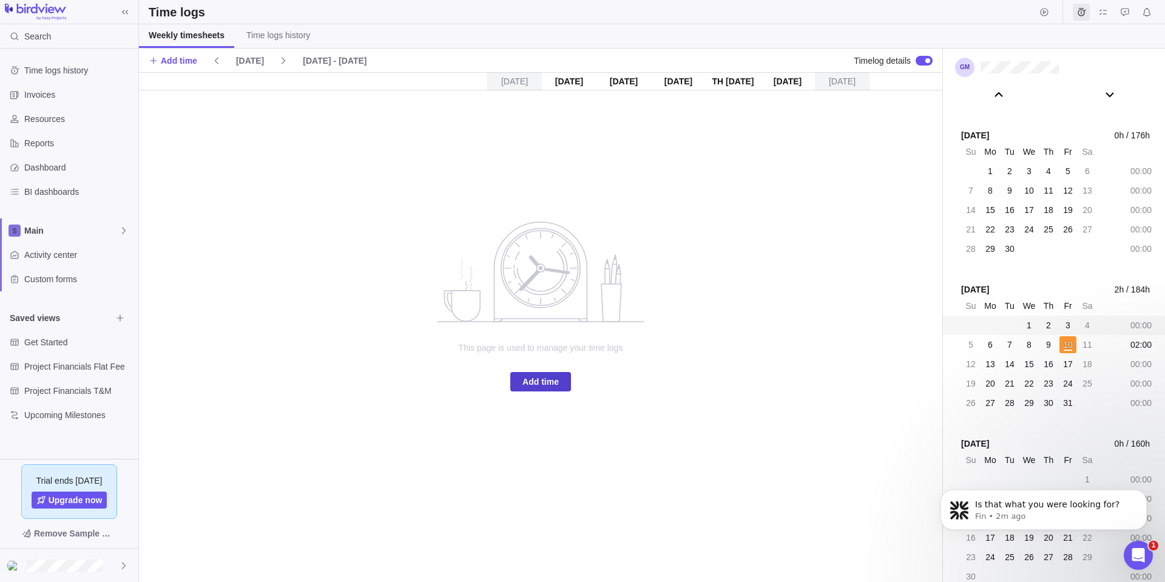
click at [569, 381] on span "Add time" at bounding box center [541, 381] width 61 height 19
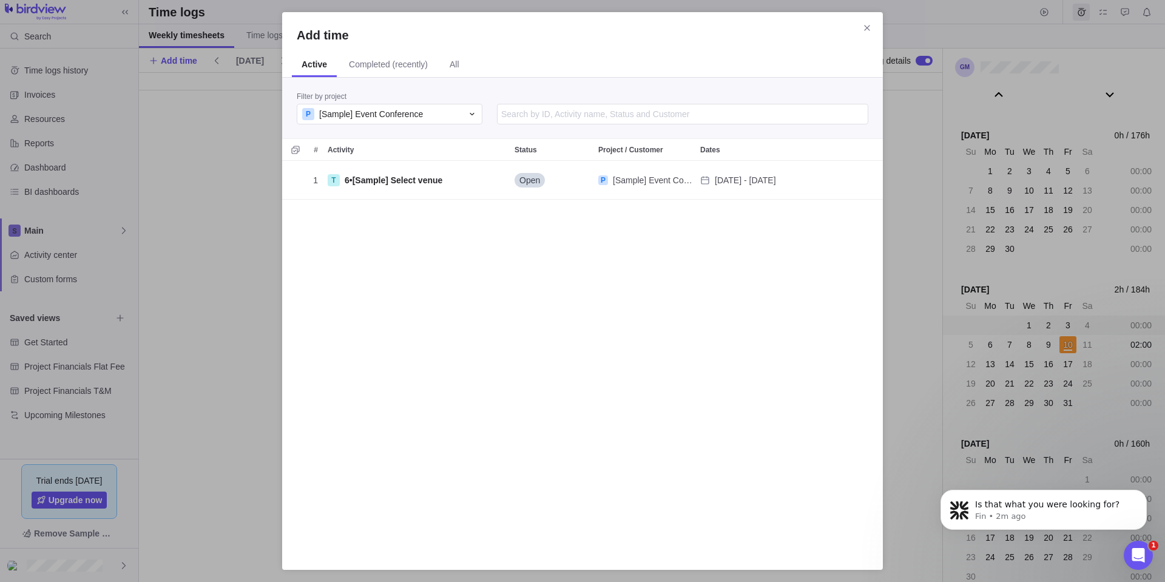
scroll to position [385, 592]
